Goal: Information Seeking & Learning: Learn about a topic

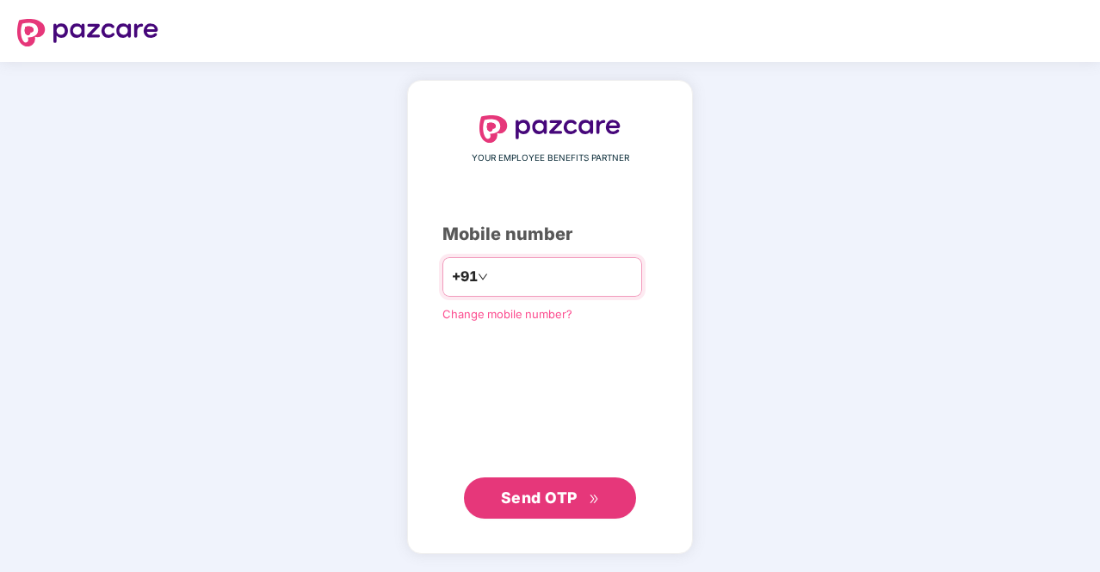
click at [518, 287] on input "number" at bounding box center [561, 277] width 141 height 28
type input "**********"
click at [584, 504] on span "Send OTP" at bounding box center [550, 498] width 99 height 24
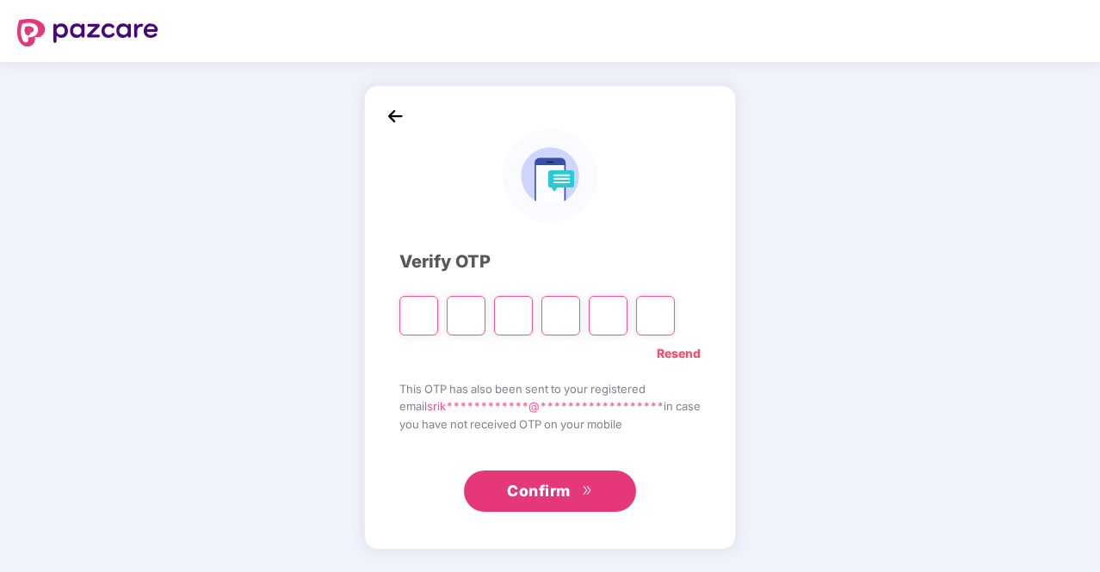
type input "*"
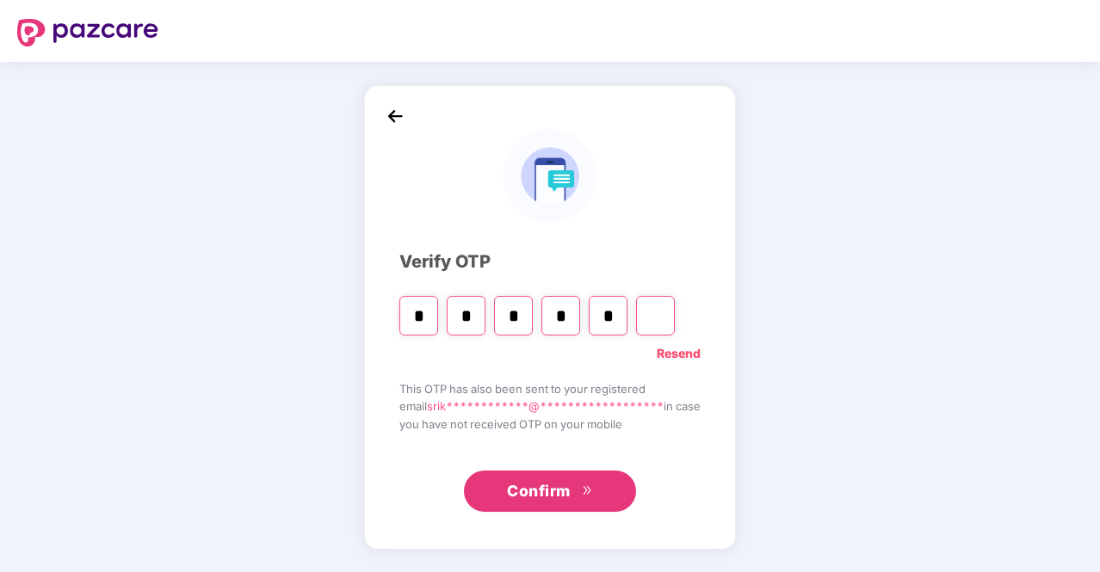
type input "*"
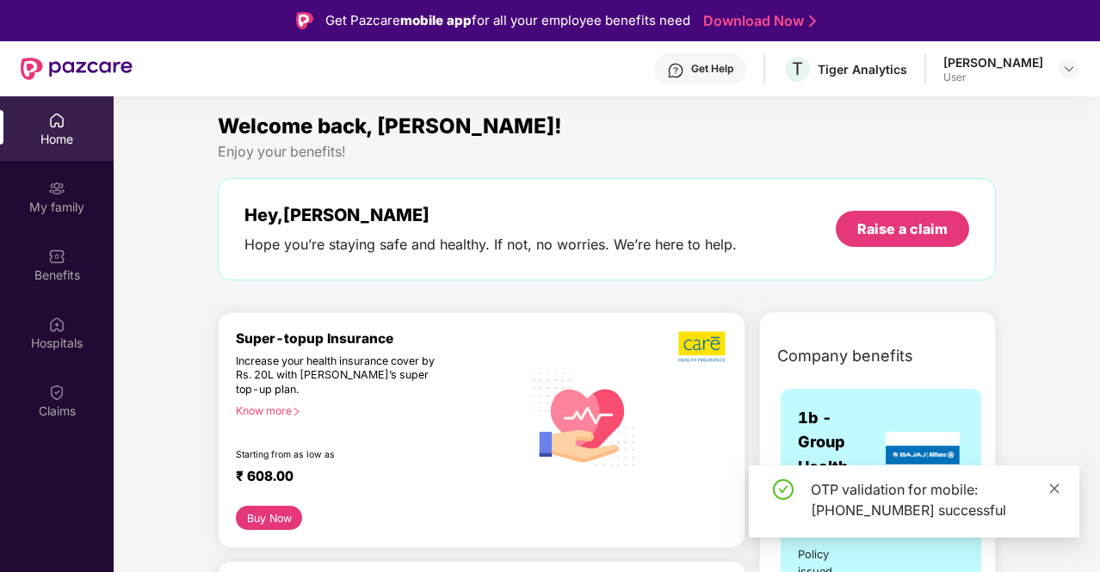
click at [1059, 486] on icon "close" at bounding box center [1054, 489] width 12 height 12
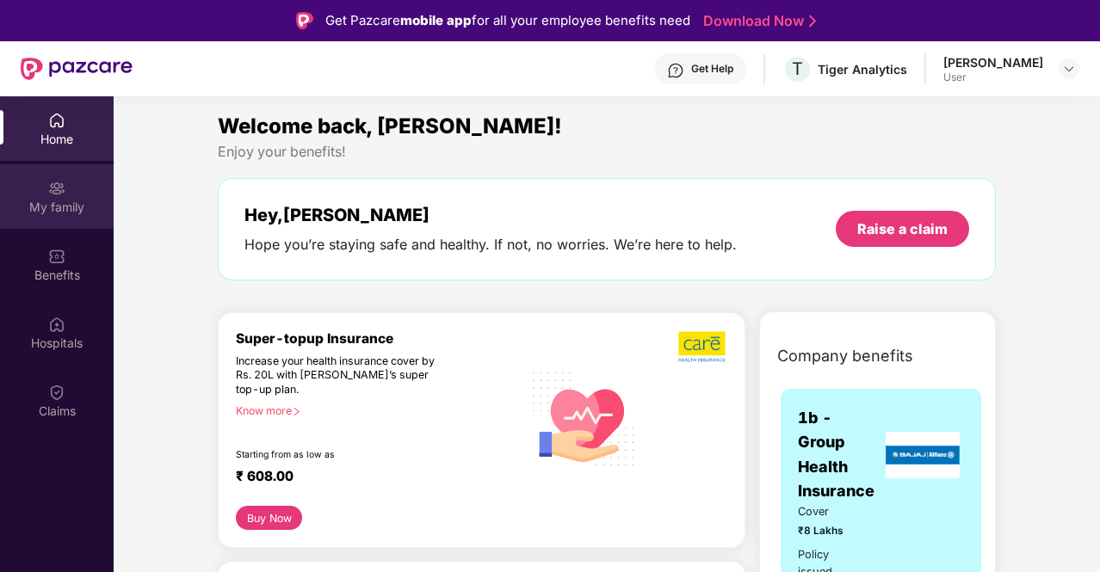
click at [33, 201] on div "My family" at bounding box center [57, 207] width 114 height 17
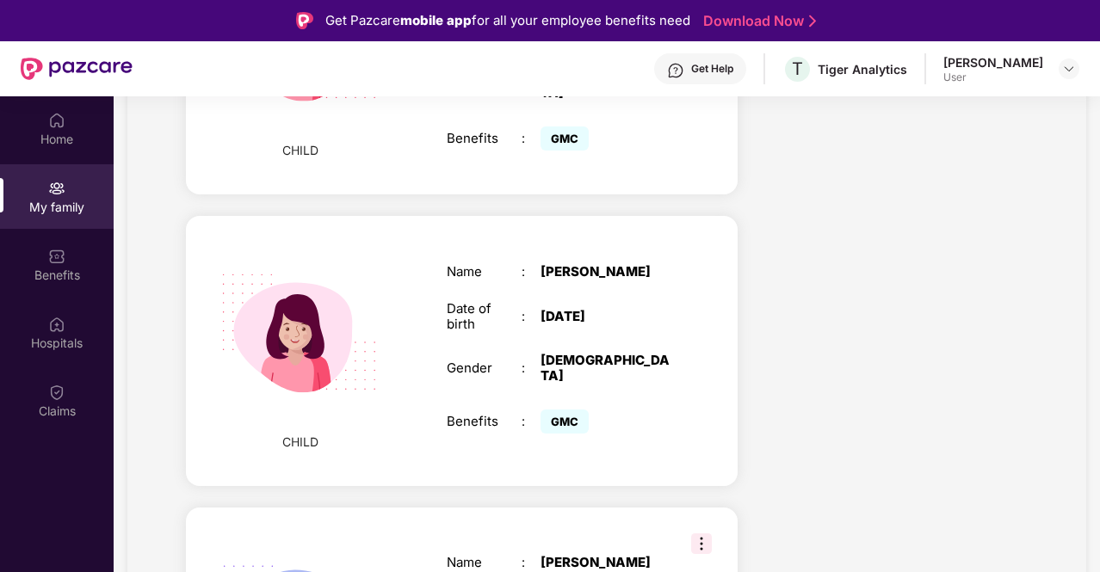
scroll to position [1101, 0]
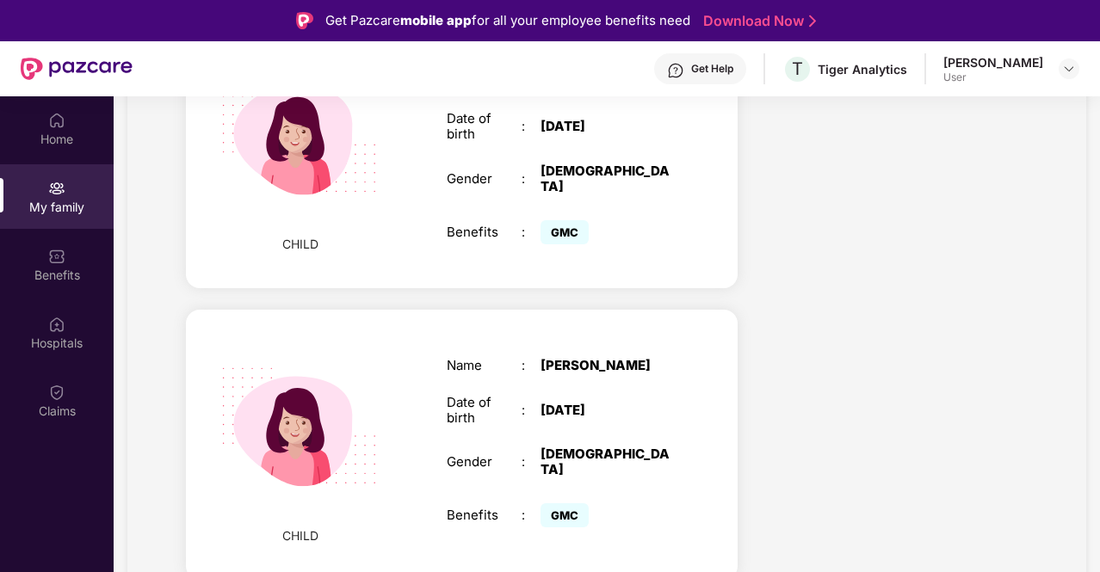
click at [635, 403] on div "[DATE]" at bounding box center [606, 410] width 131 height 15
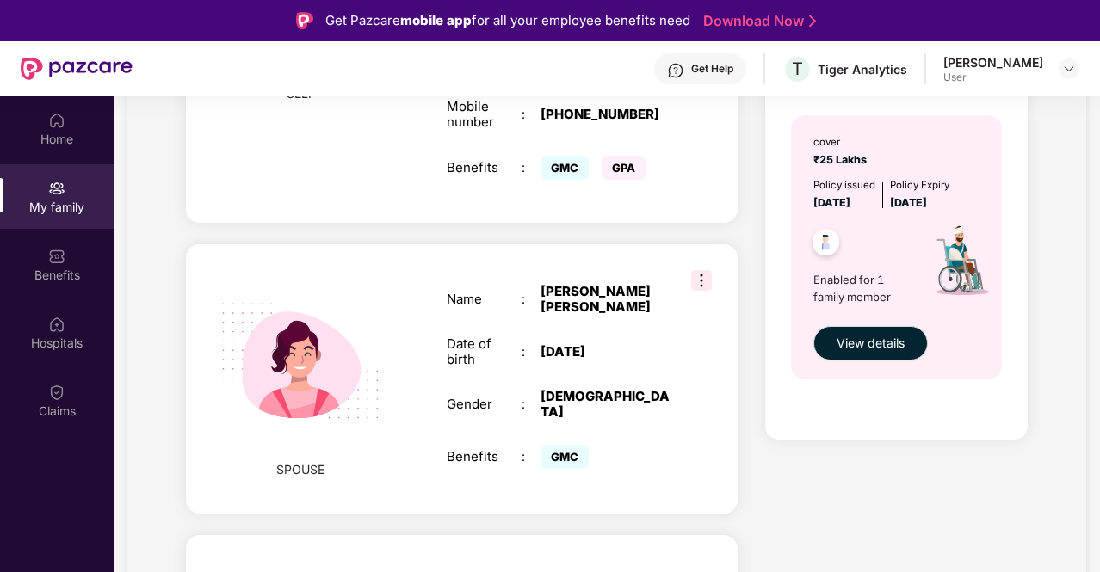
scroll to position [757, 0]
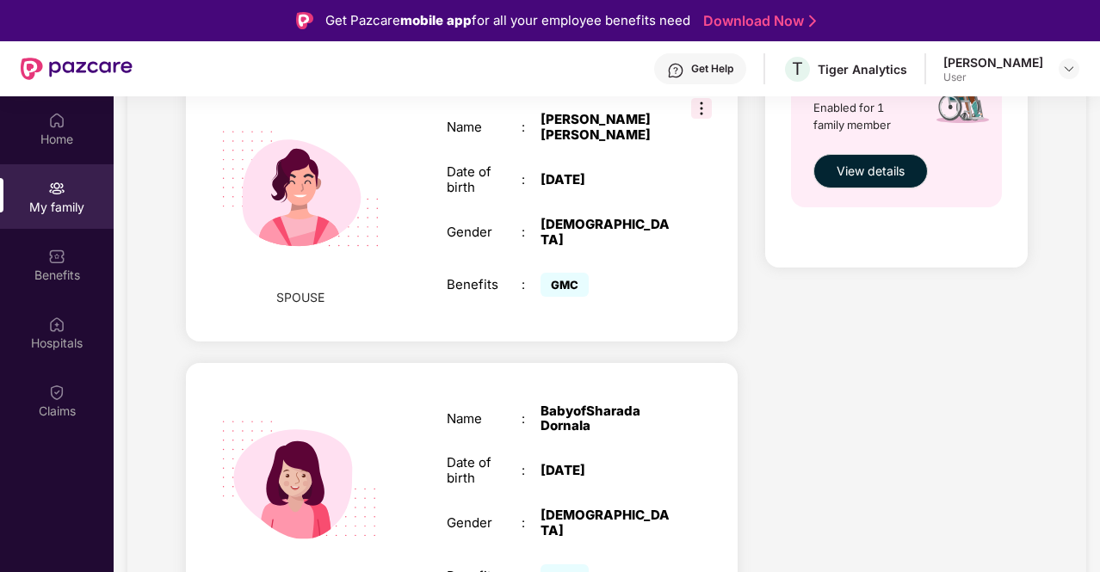
click at [645, 404] on div "BabyofSharada Dornala" at bounding box center [606, 419] width 131 height 31
click at [50, 269] on div "Benefits" at bounding box center [57, 275] width 114 height 17
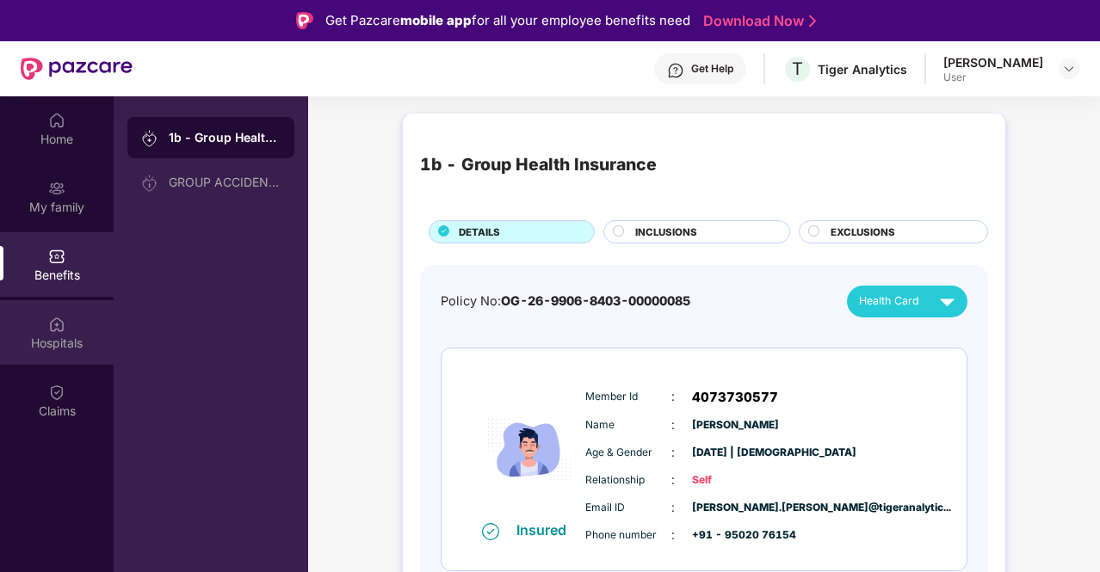
click at [59, 335] on div "Hospitals" at bounding box center [57, 343] width 114 height 17
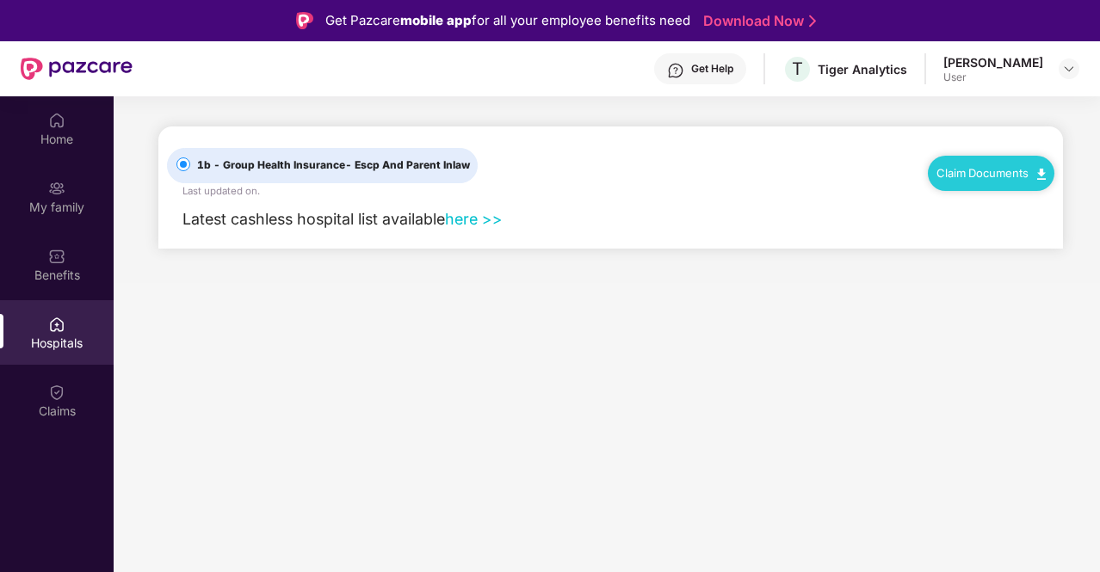
click at [485, 221] on link "here >>" at bounding box center [474, 219] width 58 height 18
click at [74, 385] on div "Claims" at bounding box center [57, 400] width 114 height 65
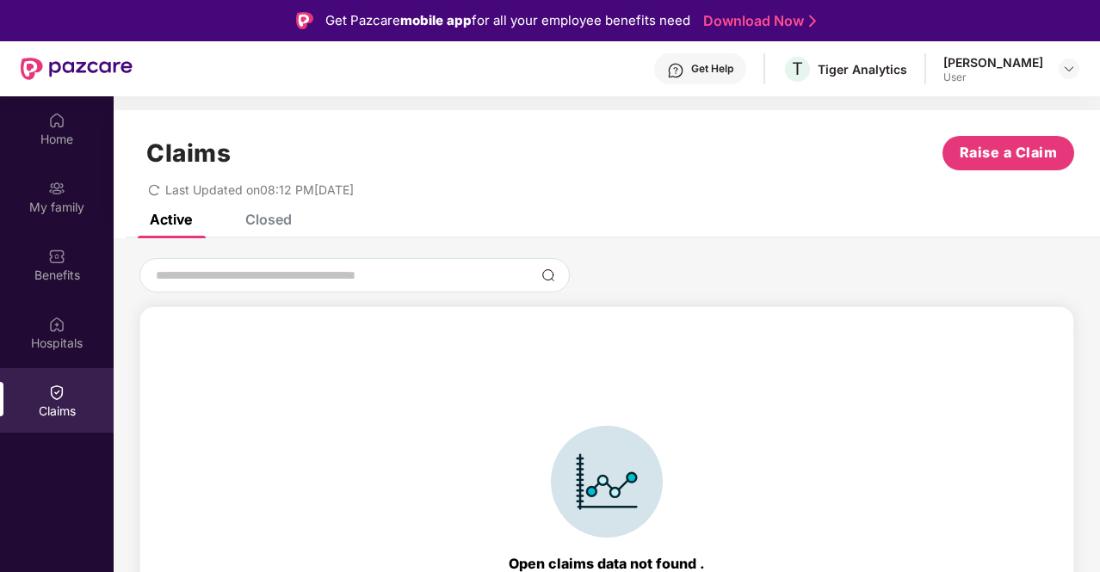
click at [241, 226] on div "Closed" at bounding box center [255, 219] width 72 height 17
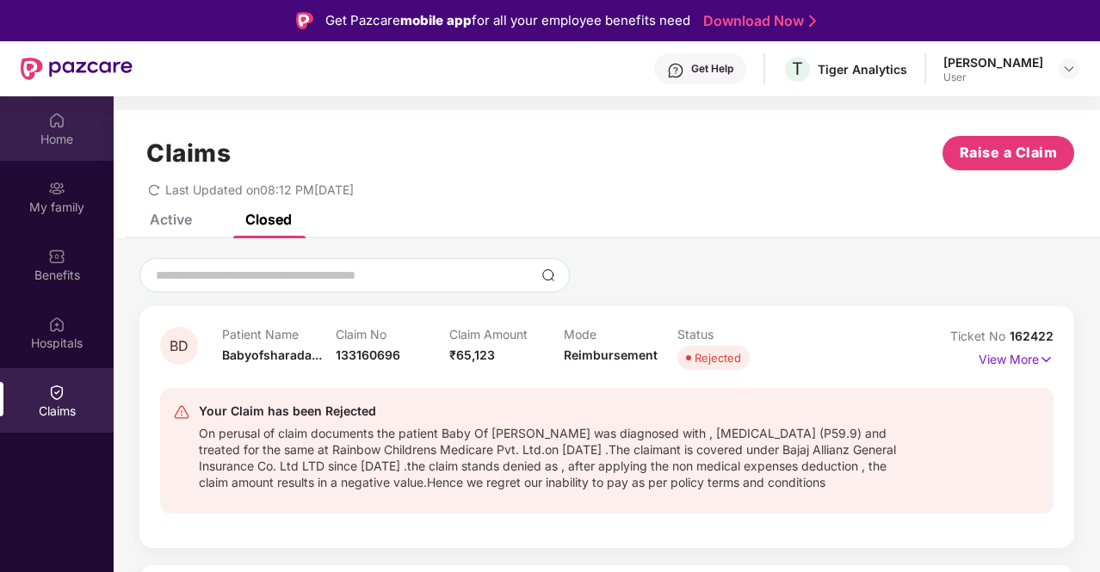
click at [65, 123] on div "Home" at bounding box center [57, 128] width 114 height 65
